Goal: Task Accomplishment & Management: Use online tool/utility

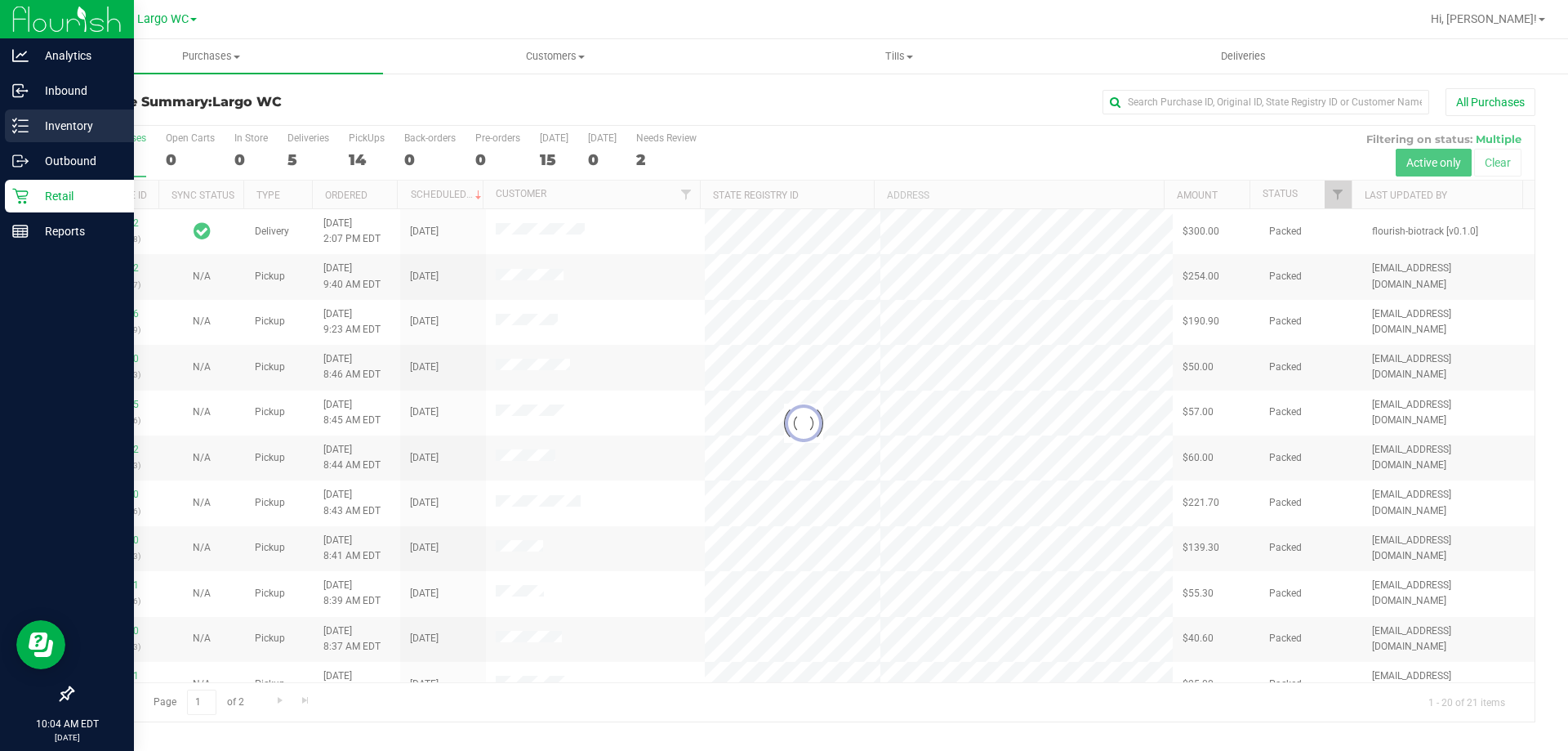
click at [10, 131] on div "Inventory" at bounding box center [70, 126] width 129 height 33
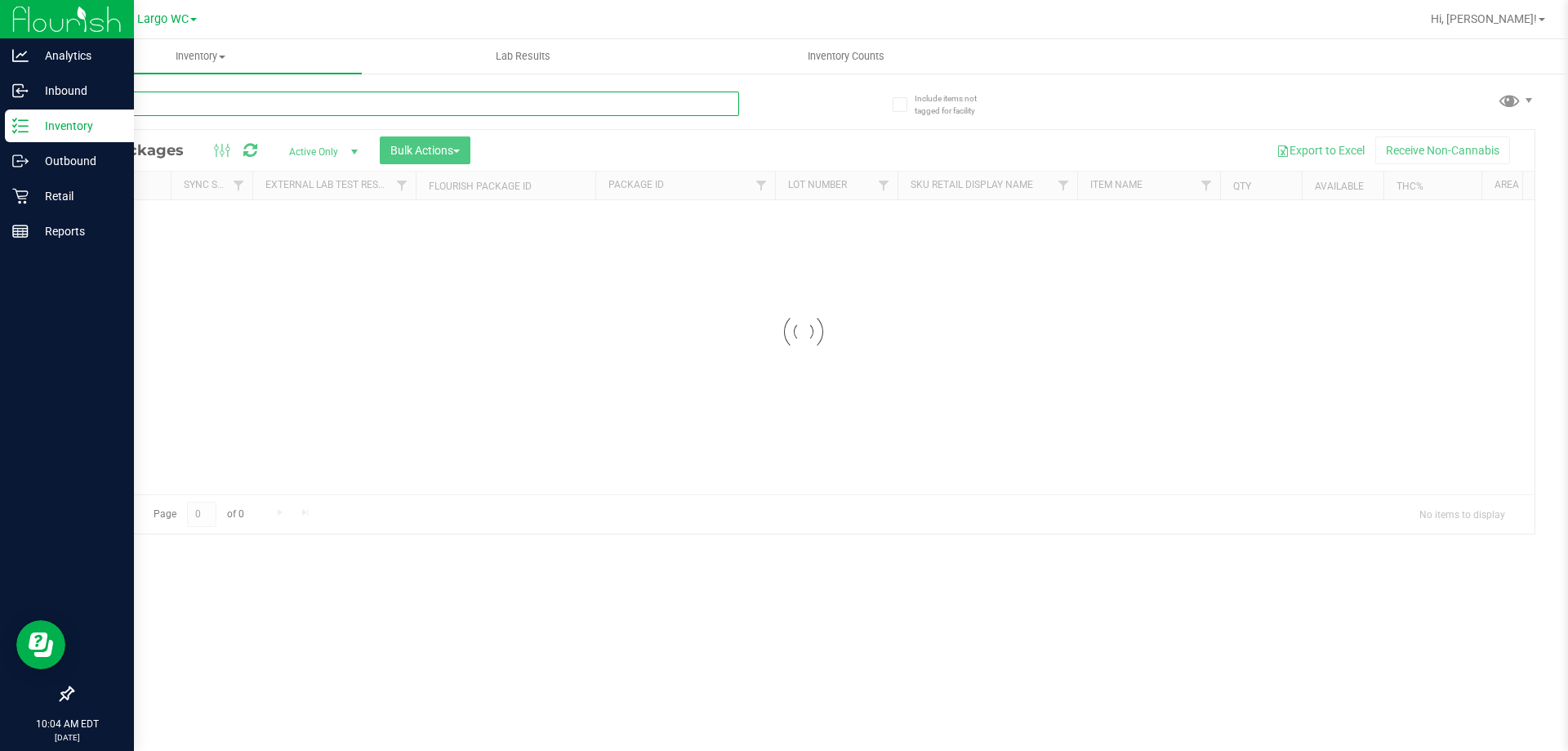
click at [171, 93] on input "text" at bounding box center [405, 104] width 667 height 24
click at [719, 113] on input "1992265-052025" at bounding box center [405, 104] width 667 height 24
type input "1992265-052025"
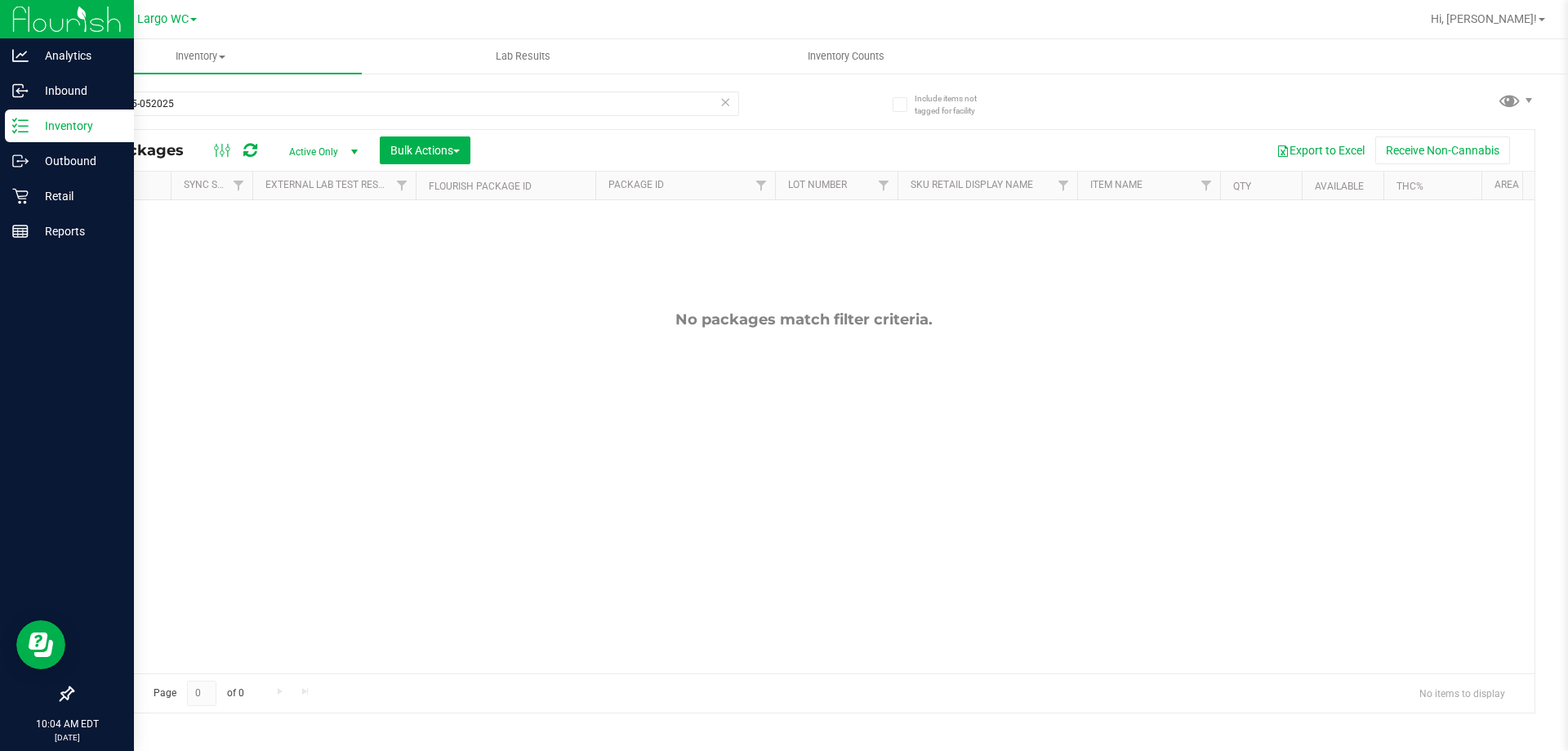
click at [720, 104] on icon at bounding box center [724, 101] width 11 height 20
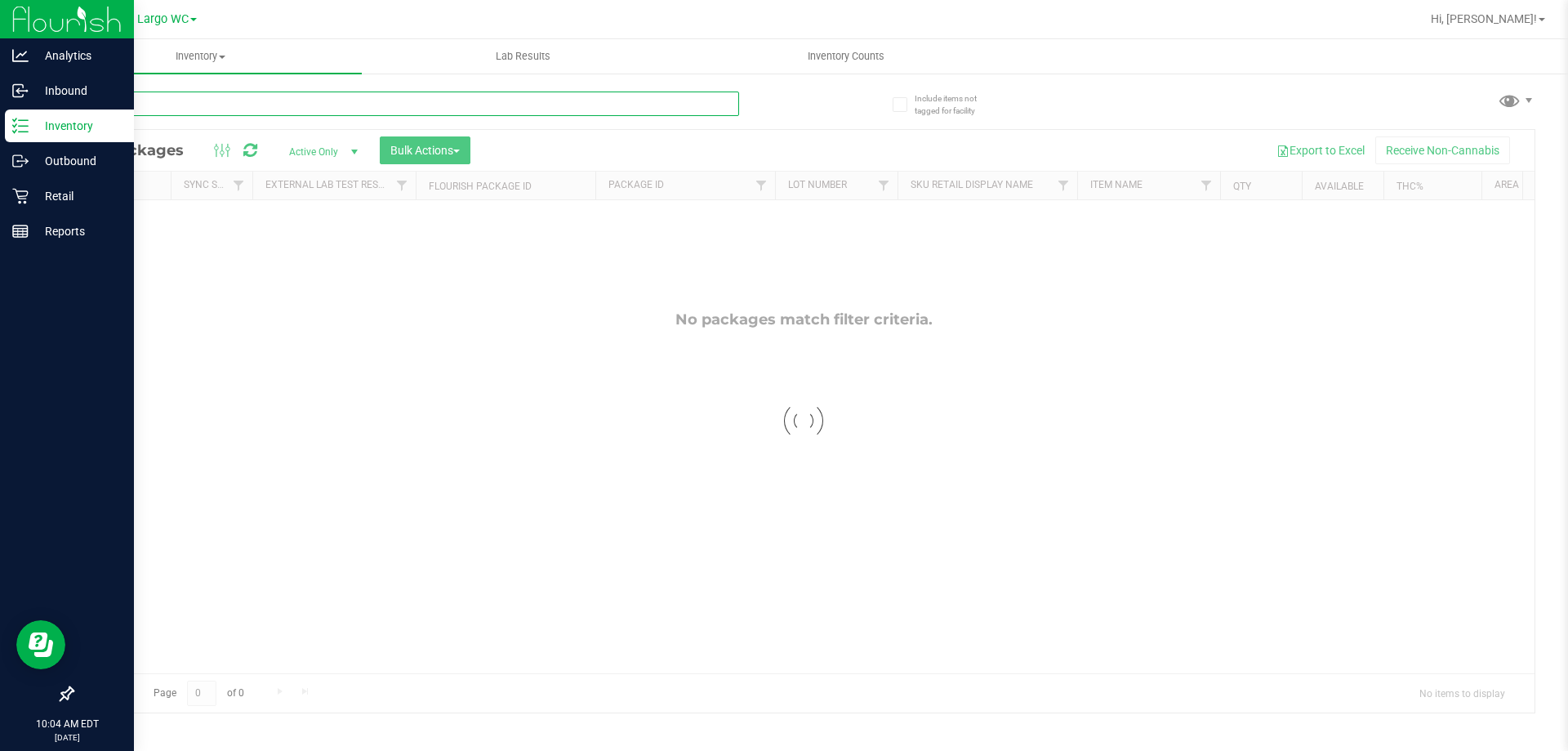
click at [310, 103] on input "text" at bounding box center [405, 104] width 667 height 24
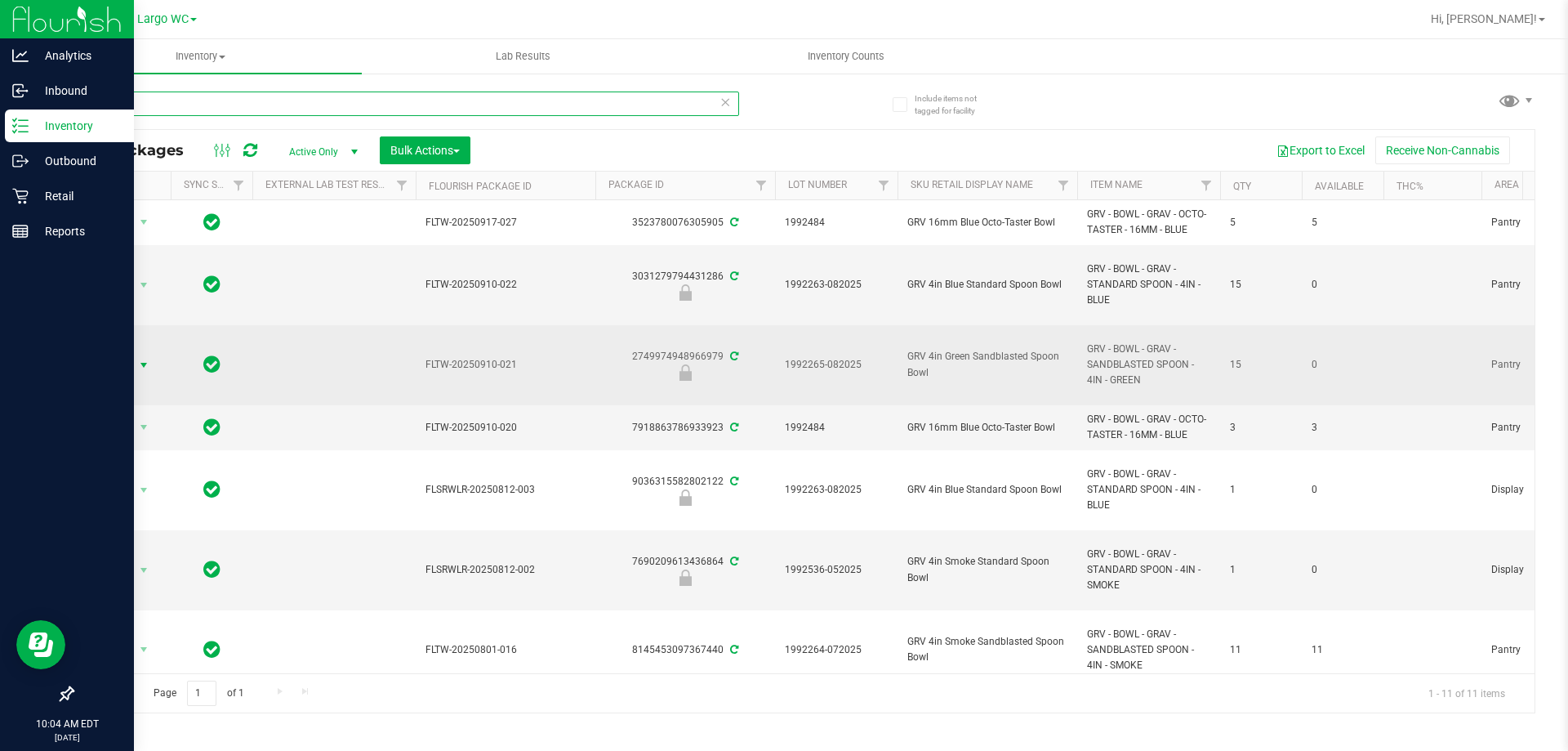
type input "grav"
click at [140, 365] on span "select" at bounding box center [143, 365] width 13 height 13
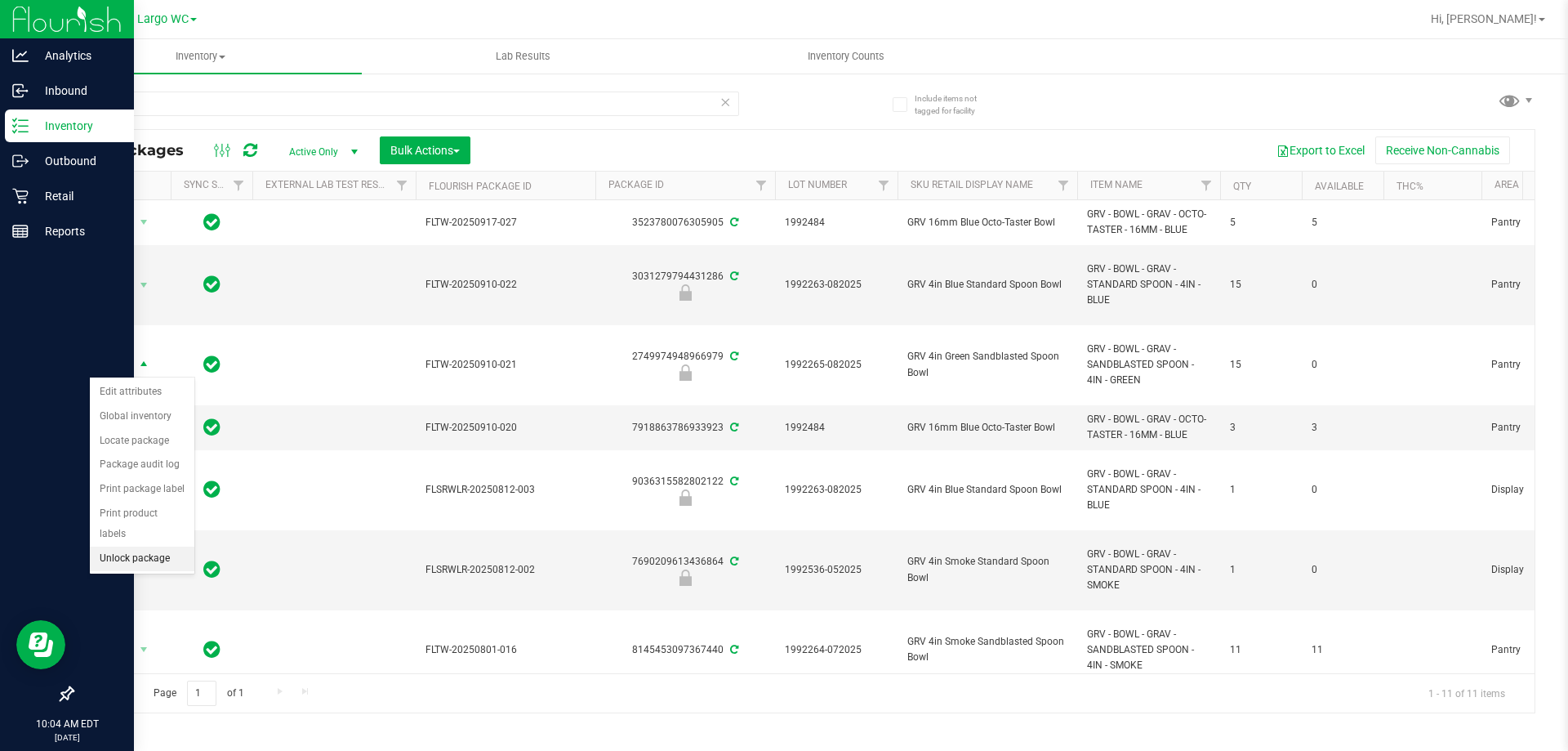
click at [113, 546] on li "Unlock package" at bounding box center [142, 559] width 104 height 24
